Goal: Information Seeking & Learning: Understand process/instructions

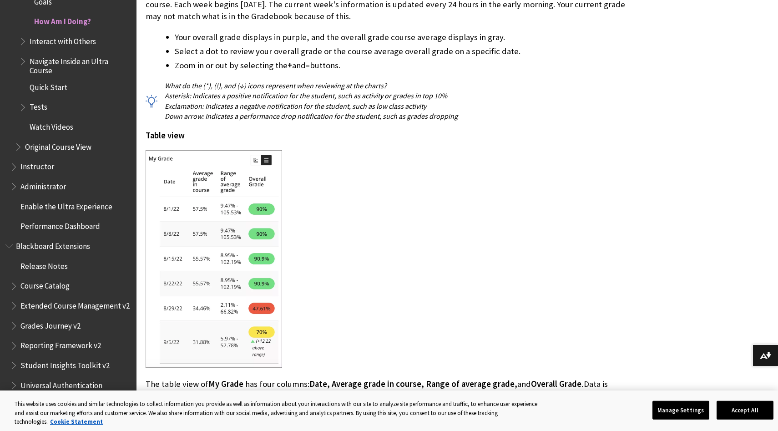
scroll to position [1590, 0]
click at [265, 159] on img at bounding box center [214, 259] width 137 height 218
click at [257, 159] on img at bounding box center [214, 259] width 137 height 218
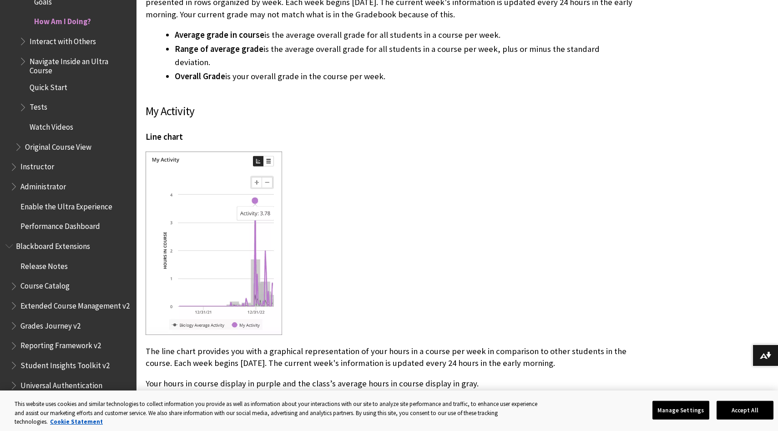
scroll to position [2052, 0]
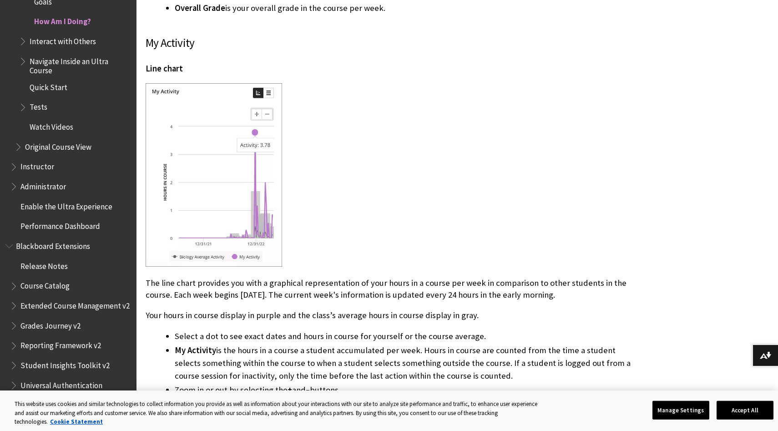
click at [254, 113] on img at bounding box center [214, 174] width 137 height 183
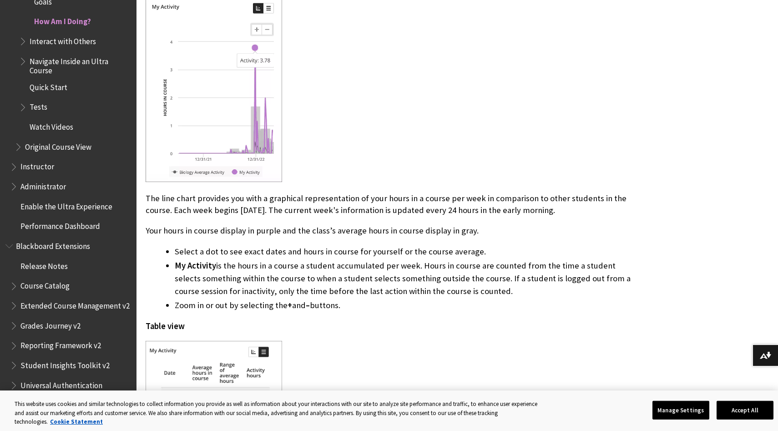
scroll to position [2138, 0]
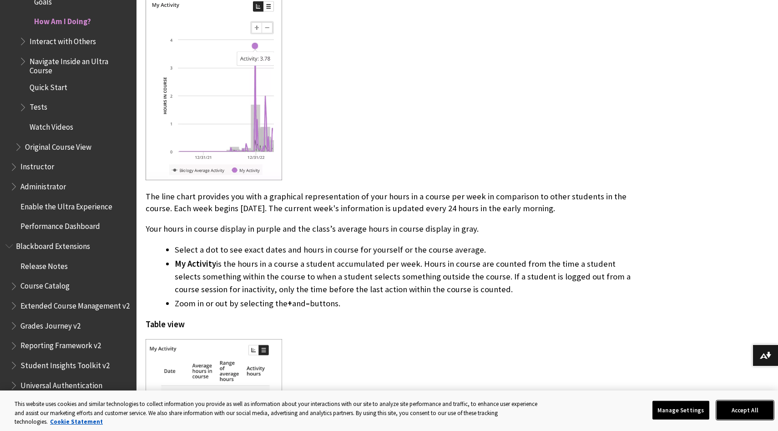
click at [747, 409] on button "Accept All" at bounding box center [745, 410] width 57 height 19
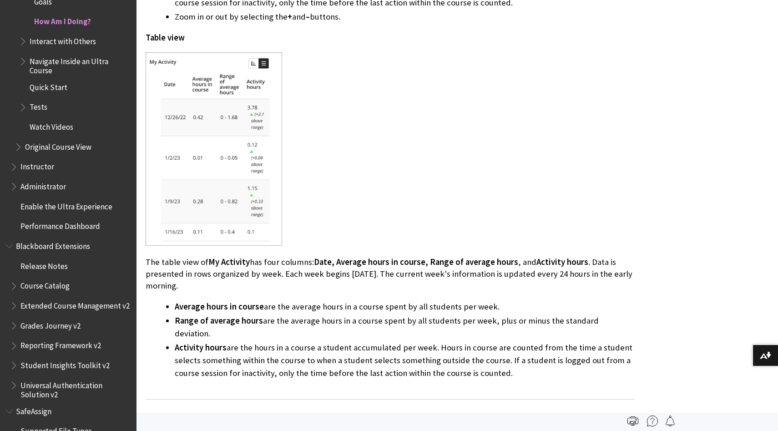
scroll to position [2434, 0]
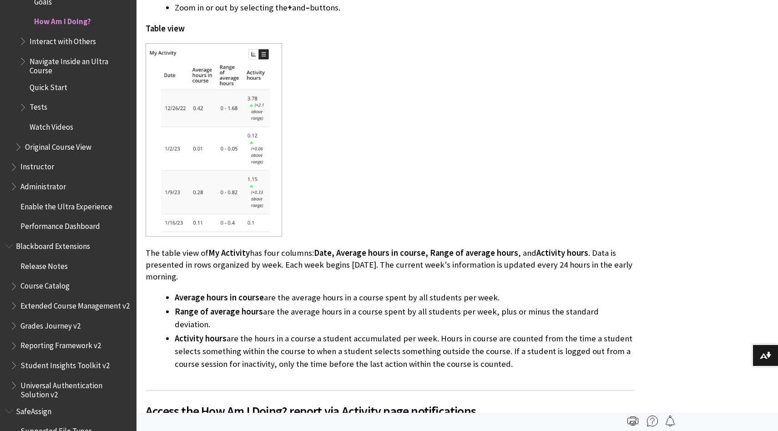
click at [61, 302] on span "Extended Course Management v2" at bounding box center [74, 304] width 109 height 12
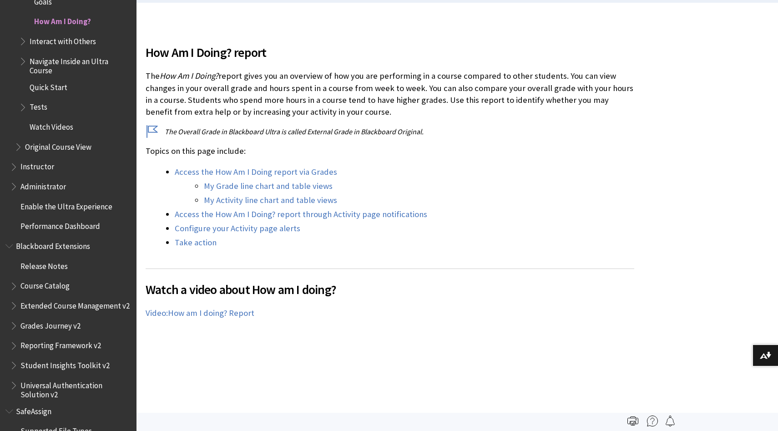
scroll to position [262, 0]
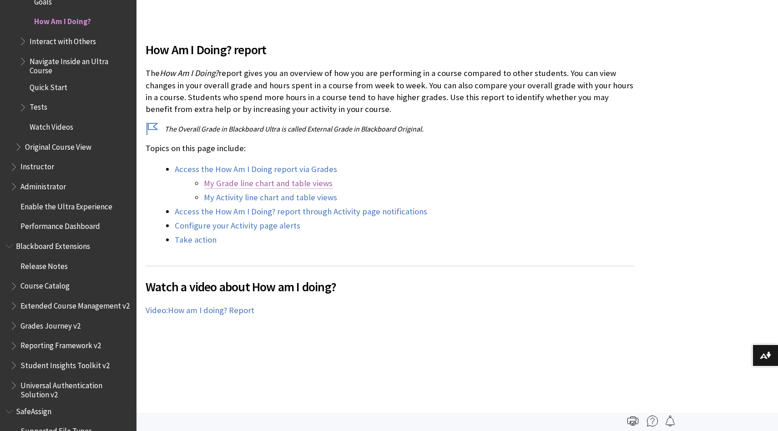
click at [232, 181] on link "My Grade line chart and table views" at bounding box center [268, 183] width 129 height 11
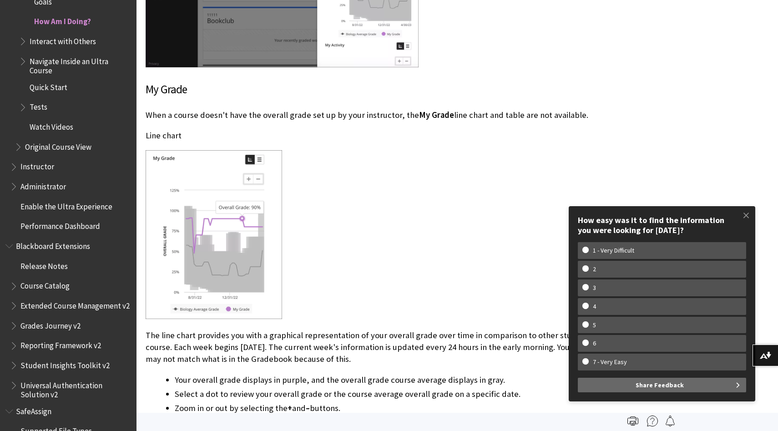
scroll to position [1241, 0]
